Goal: Find specific page/section: Find specific page/section

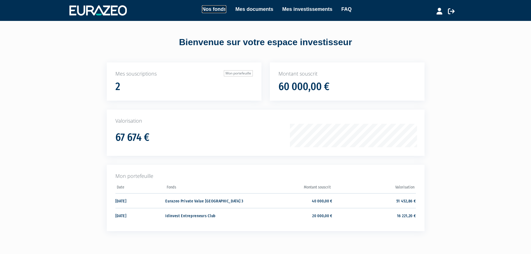
click at [218, 8] on link "Nos fonds" at bounding box center [214, 9] width 25 height 8
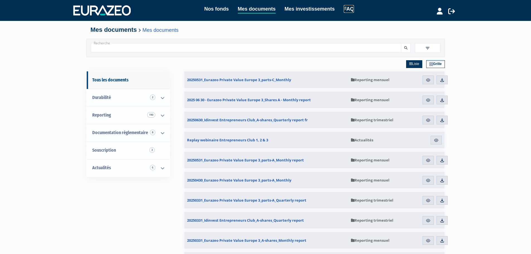
click at [346, 8] on link "FAQ" at bounding box center [349, 9] width 10 height 8
